Goal: Navigation & Orientation: Find specific page/section

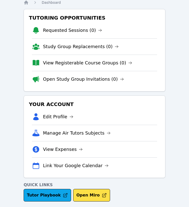
scroll to position [25, 0]
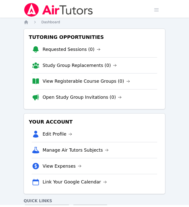
scroll to position [25, 0]
